Goal: Information Seeking & Learning: Learn about a topic

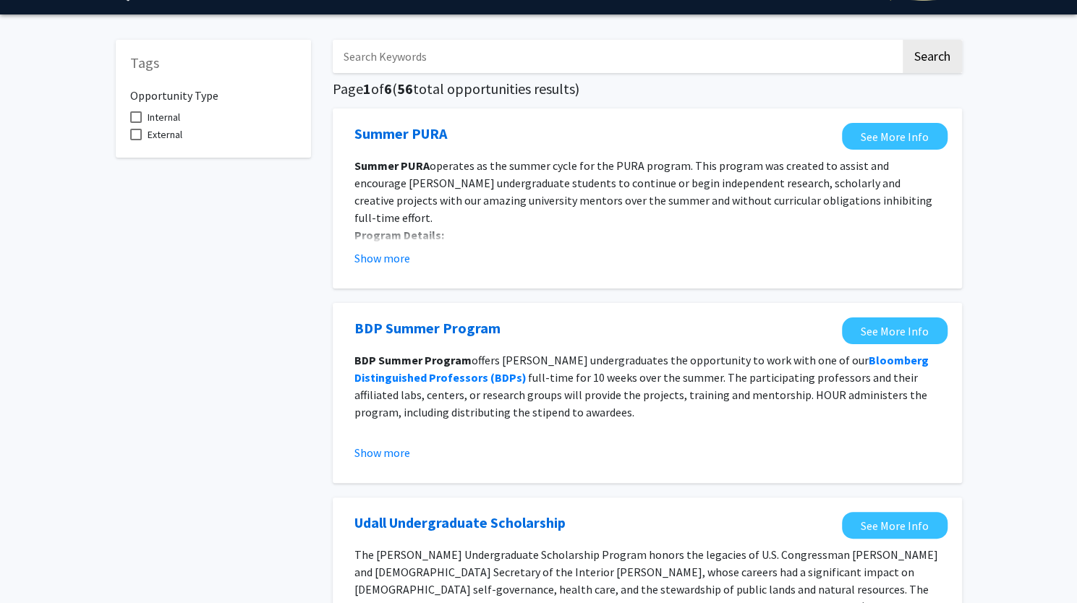
scroll to position [38, 0]
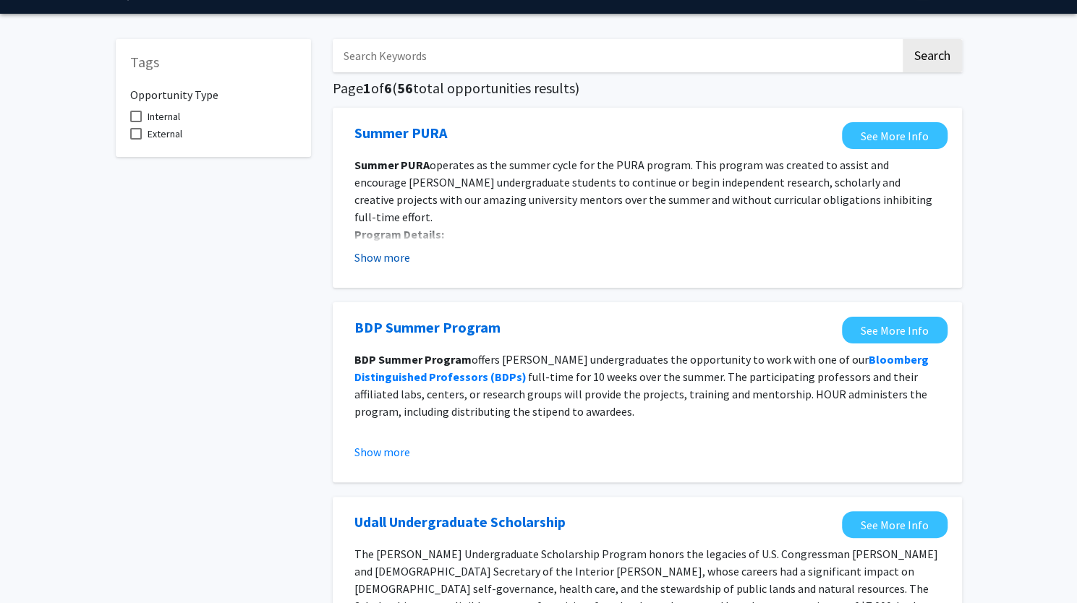
click at [379, 259] on button "Show more" at bounding box center [383, 257] width 56 height 17
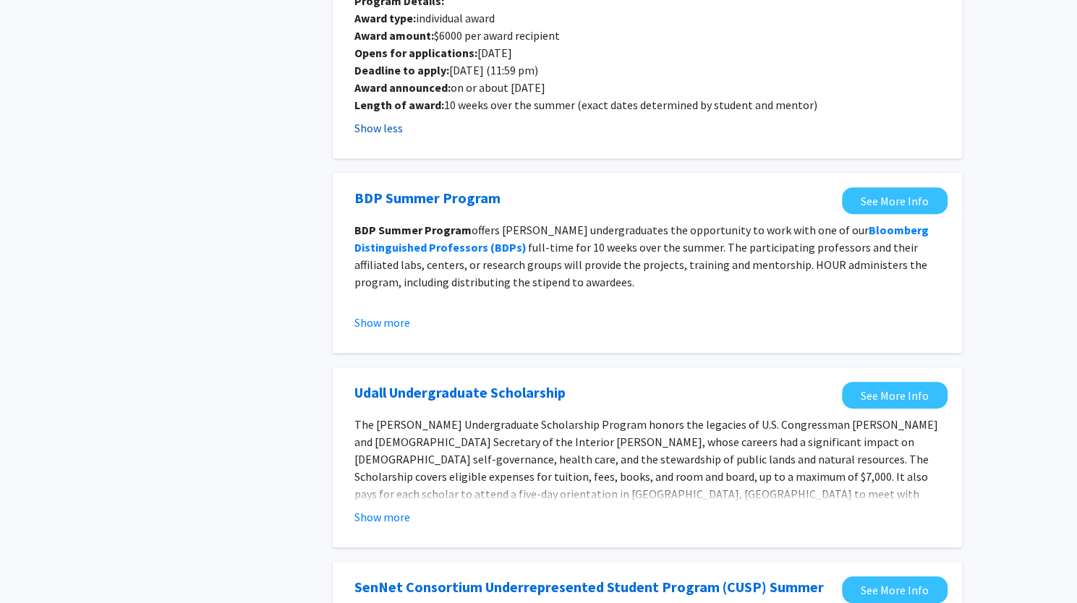
scroll to position [273, 0]
click at [378, 313] on button "Show more" at bounding box center [383, 321] width 56 height 17
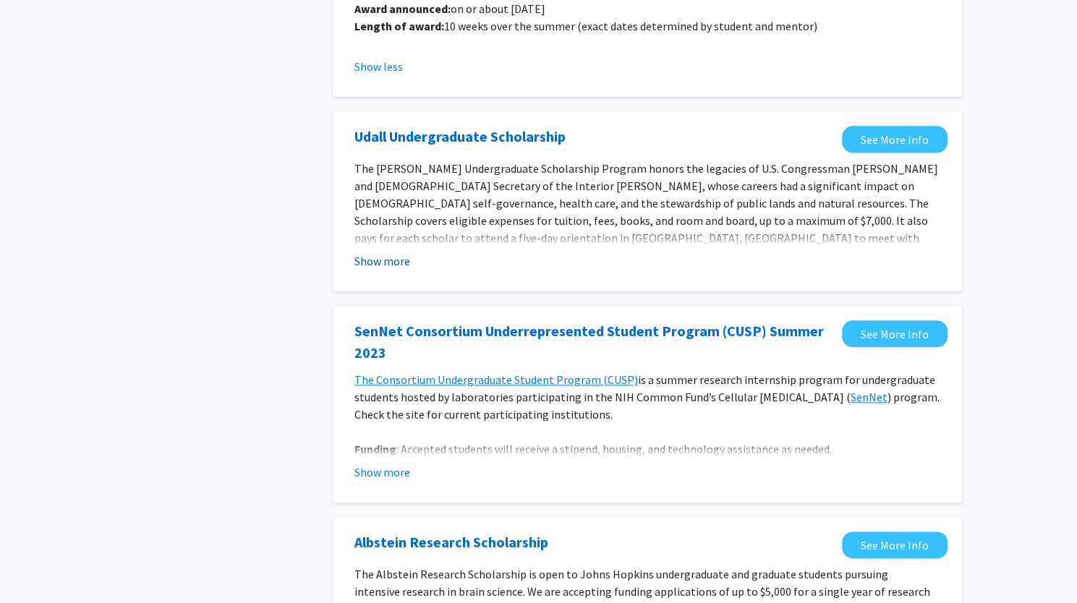
scroll to position [0, 0]
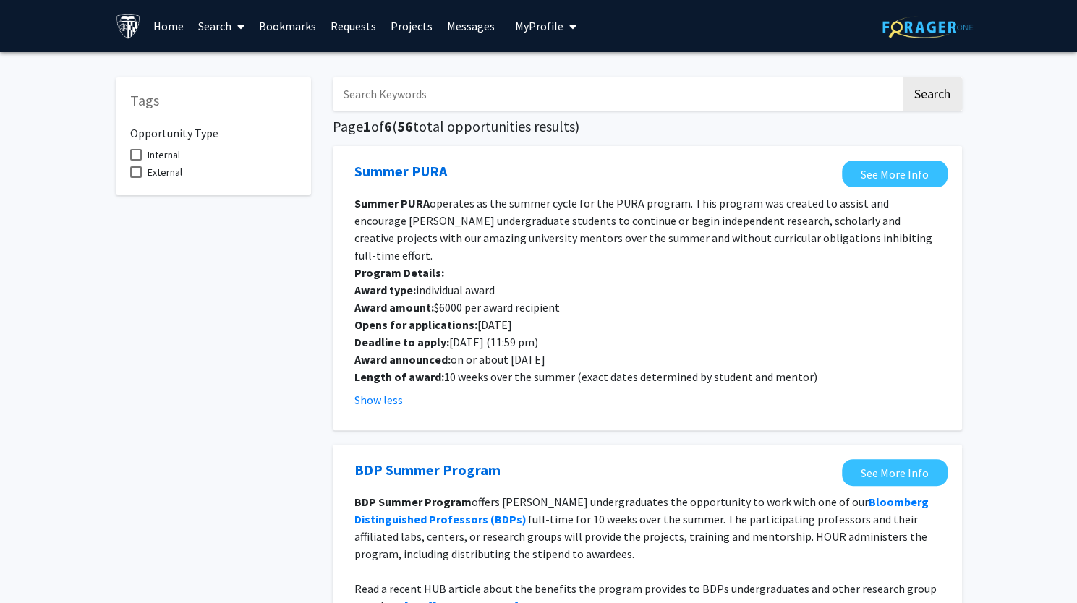
click at [175, 138] on h6 "Opportunity Type" at bounding box center [213, 127] width 166 height 25
click at [159, 29] on link "Home" at bounding box center [168, 26] width 45 height 51
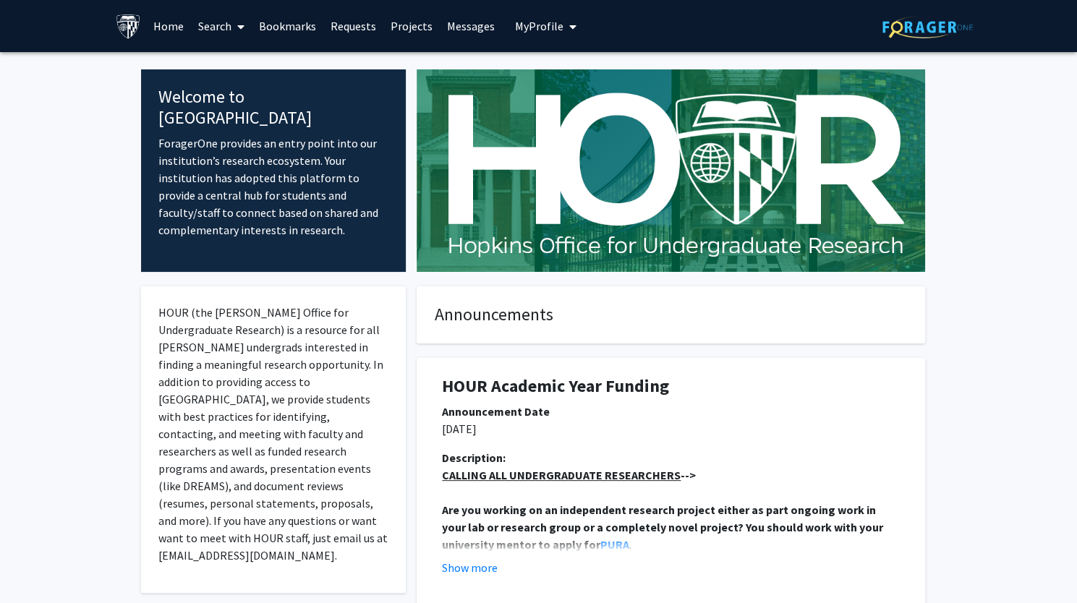
scroll to position [175, 0]
